Goal: Use online tool/utility: Utilize a website feature to perform a specific function

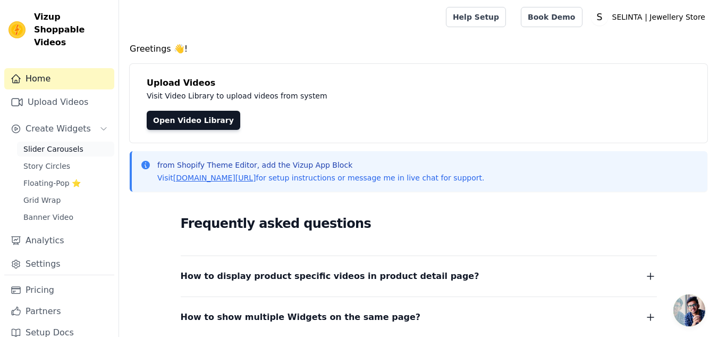
click at [56, 144] on span "Slider Carousels" at bounding box center [53, 149] width 60 height 11
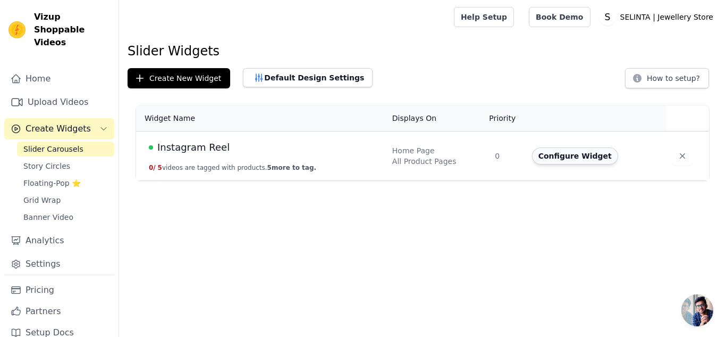
click at [554, 162] on button "Configure Widget" at bounding box center [575, 155] width 86 height 17
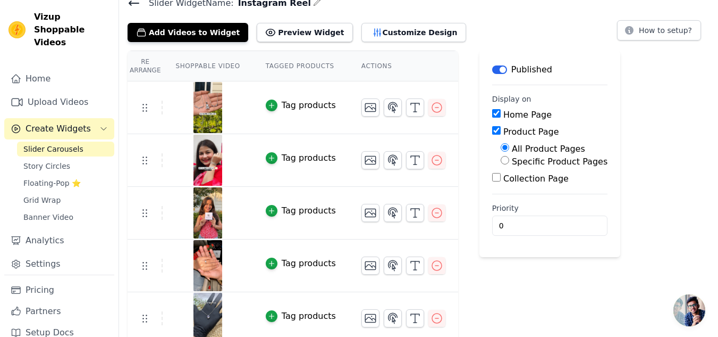
scroll to position [54, 0]
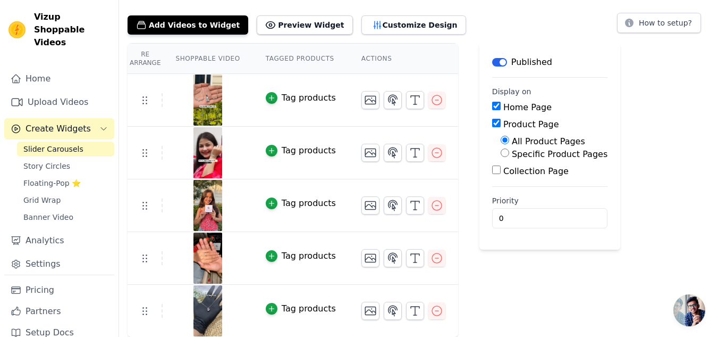
click at [393, 35] on div "Slider Widget Name: Instagram Reel Add Videos to Widget Preview Widget Customiz…" at bounding box center [418, 162] width 599 height 349
click at [395, 30] on button "Customize Design" at bounding box center [414, 24] width 105 height 19
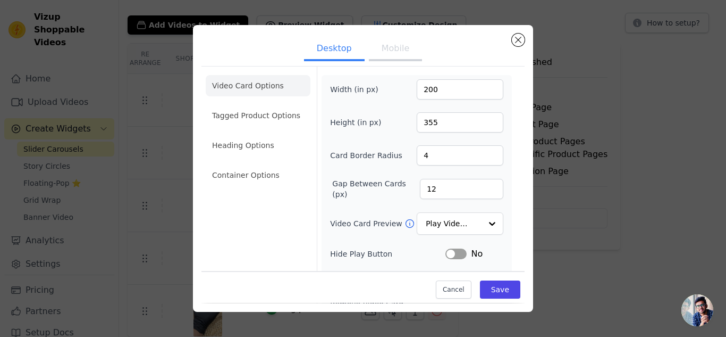
scroll to position [0, 0]
click at [395, 58] on button "Mobile" at bounding box center [395, 49] width 53 height 23
